Goal: Find specific page/section

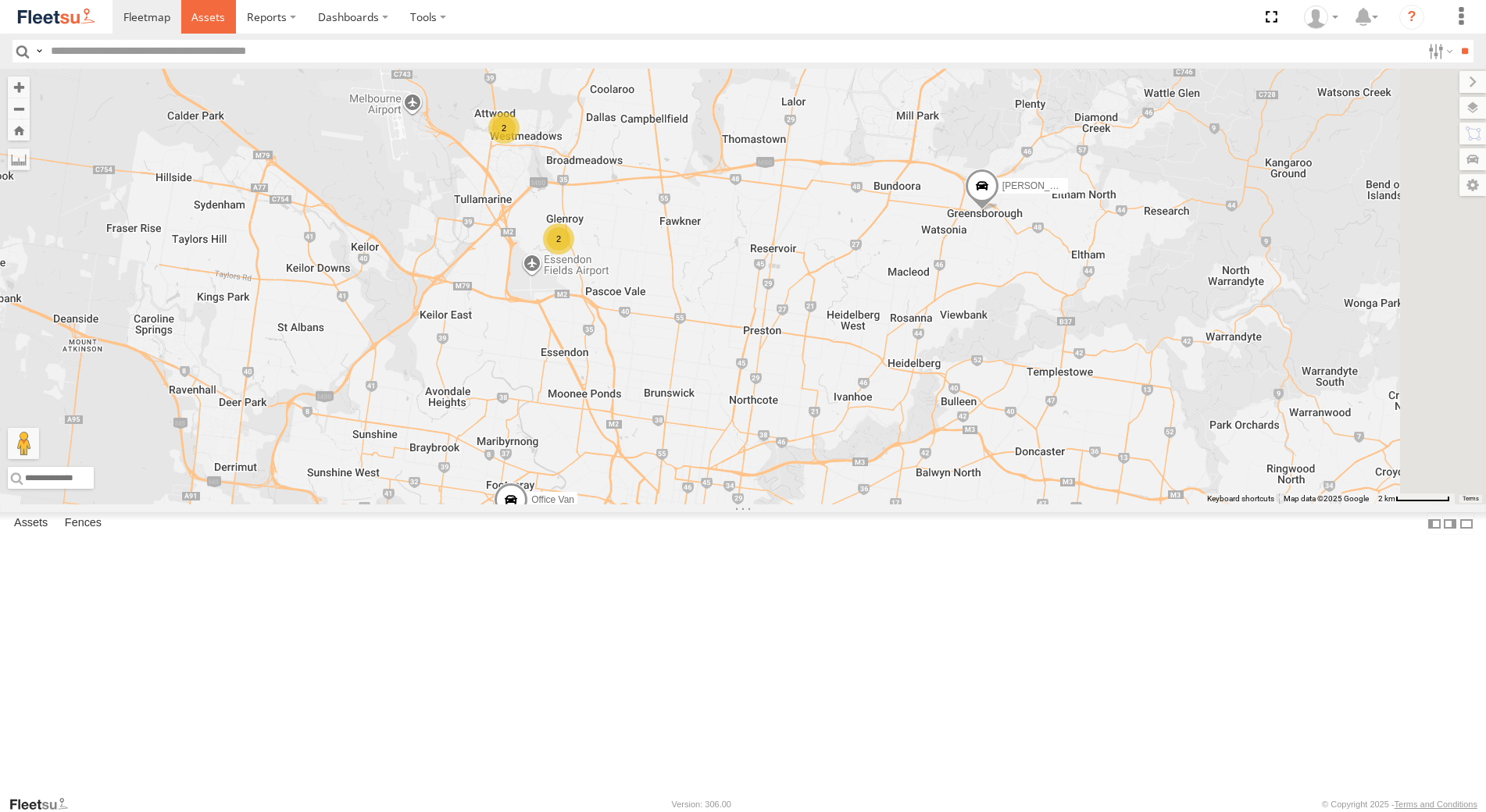
click at [195, 26] on link at bounding box center [208, 16] width 55 height 34
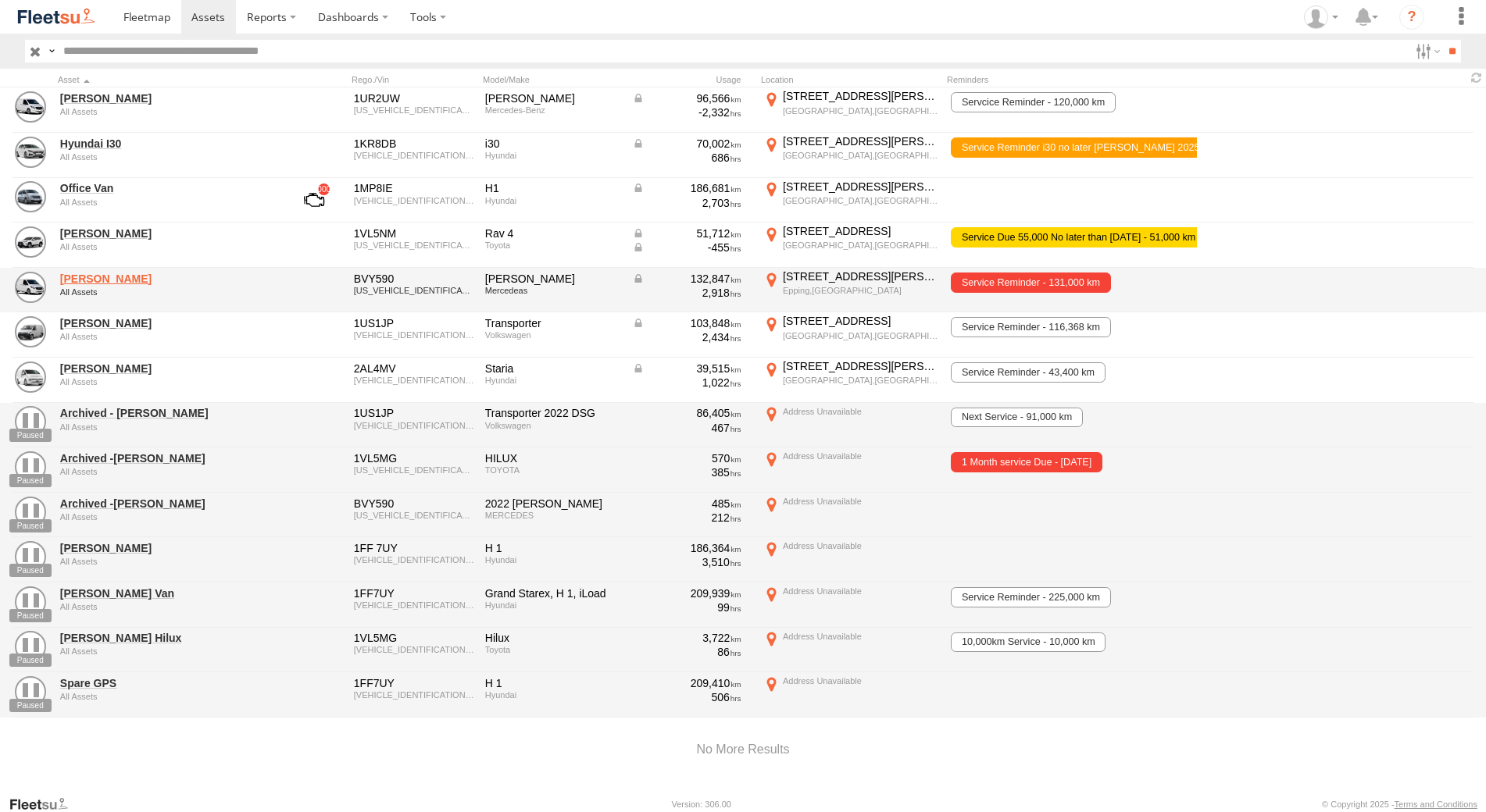
click at [104, 276] on link "Rob Serpell" at bounding box center [167, 279] width 214 height 14
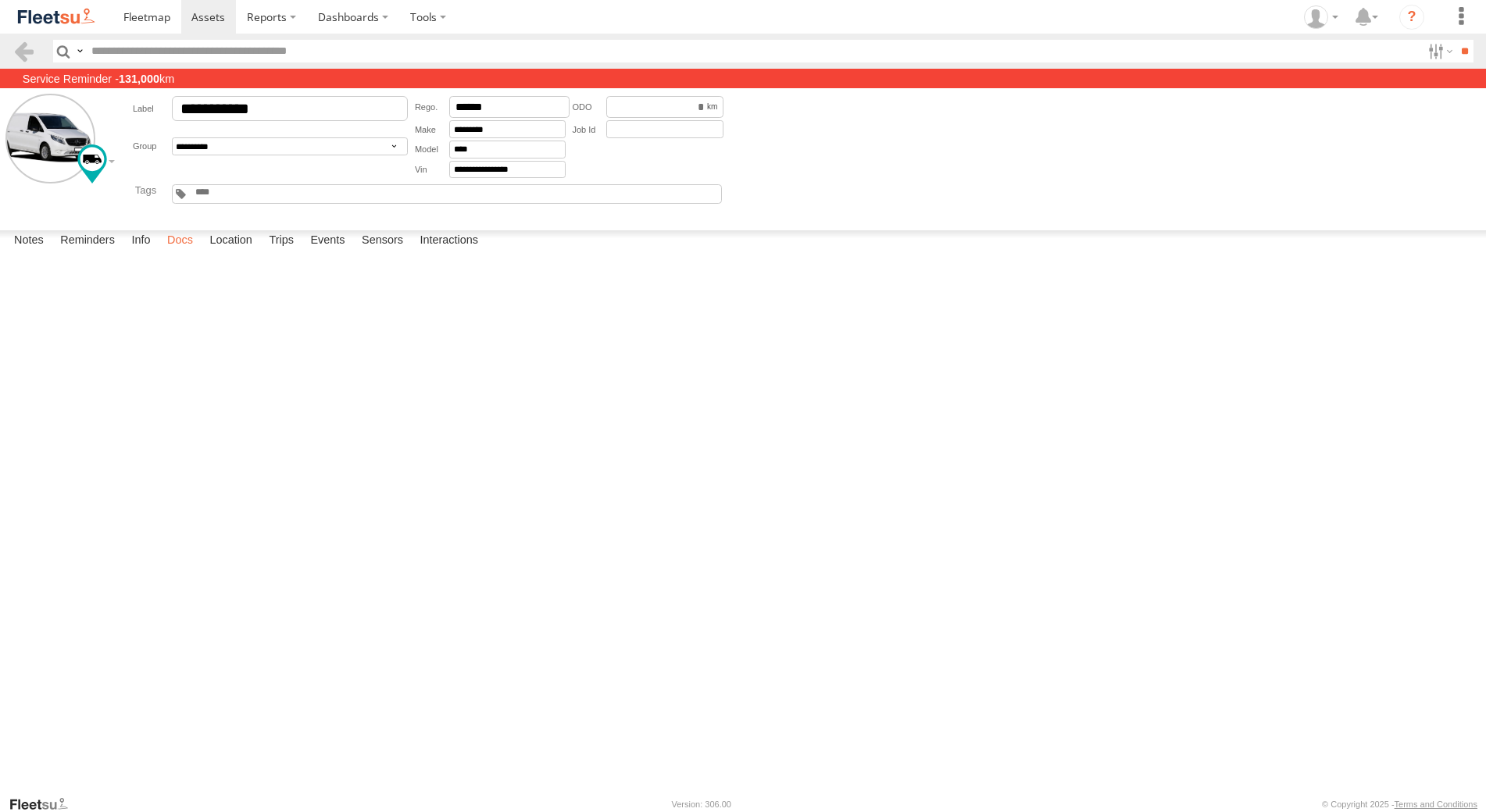
click at [178, 252] on label "Docs" at bounding box center [180, 241] width 41 height 22
